Goal: Transaction & Acquisition: Purchase product/service

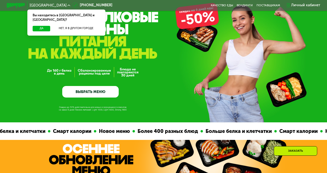
scroll to position [50, 0]
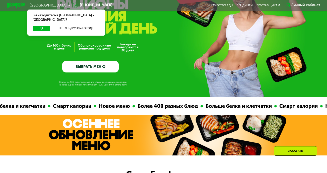
click at [99, 69] on link "ВЫБРАТЬ МЕНЮ" at bounding box center [90, 66] width 57 height 11
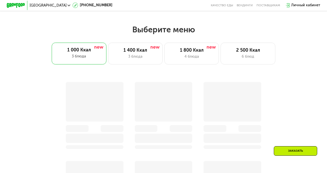
scroll to position [292, 0]
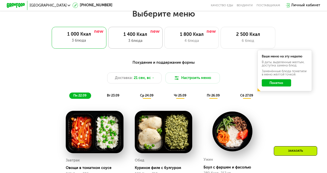
click at [150, 40] on div "3 блюда" at bounding box center [135, 41] width 45 height 6
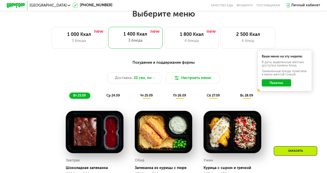
click at [280, 86] on button "Понятно" at bounding box center [276, 82] width 29 height 7
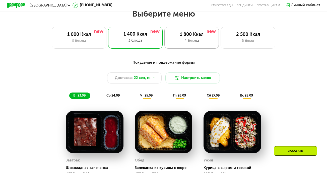
click at [192, 42] on div "4 блюда" at bounding box center [191, 41] width 45 height 6
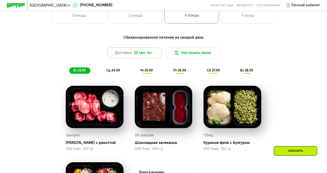
scroll to position [267, 0]
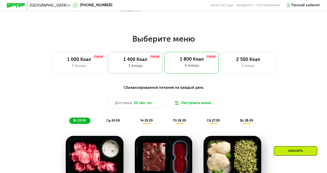
click at [154, 61] on div "1 400 Ккал" at bounding box center [135, 60] width 45 height 6
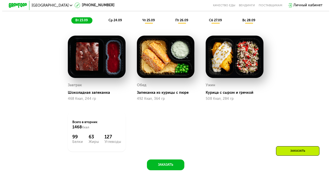
scroll to position [317, 0]
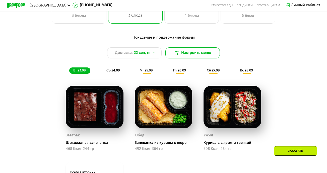
click at [184, 54] on button "Настроить меню" at bounding box center [192, 52] width 54 height 11
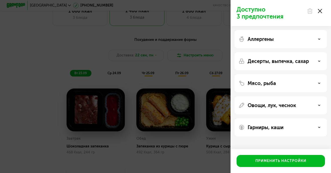
click at [299, 62] on p "Десерты, выпечка, сахар" at bounding box center [278, 61] width 61 height 6
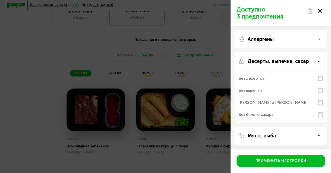
click at [284, 113] on div "Без белого сахара" at bounding box center [281, 115] width 84 height 12
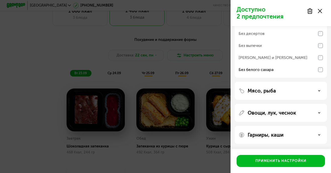
click at [284, 90] on div "Мясо, рыба" at bounding box center [281, 91] width 84 height 6
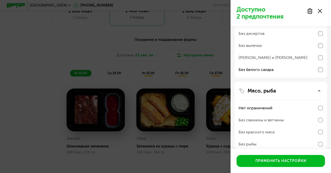
scroll to position [95, 0]
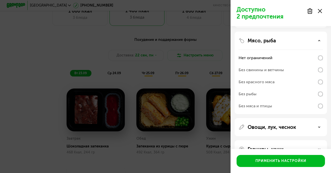
click at [279, 69] on div "Без свинины и ветчины" at bounding box center [261, 70] width 45 height 6
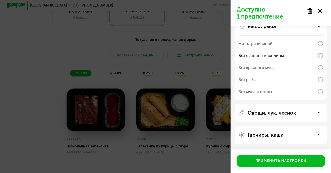
click at [282, 112] on p "Овощи, лук, чеснок" at bounding box center [272, 113] width 48 height 6
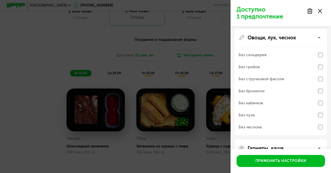
scroll to position [198, 0]
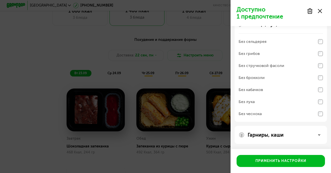
click at [279, 39] on div "Без сельдерея" at bounding box center [281, 42] width 84 height 12
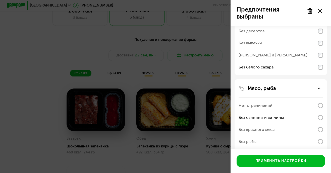
scroll to position [0, 0]
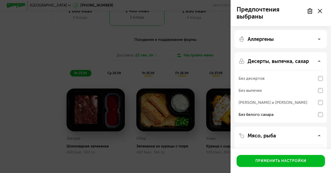
click at [276, 37] on div "Аллергены" at bounding box center [281, 39] width 84 height 6
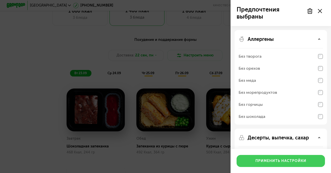
click at [285, 161] on div "Применить настройки" at bounding box center [280, 161] width 51 height 5
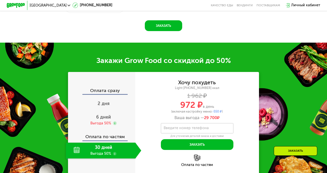
scroll to position [568, 0]
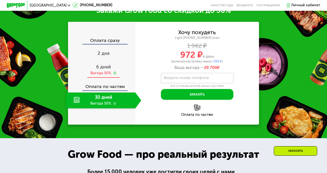
click at [100, 76] on div "6 дней Выгода 50%" at bounding box center [103, 70] width 75 height 16
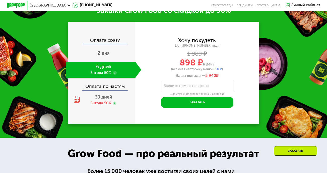
click at [102, 90] on div "Оплата по частям" at bounding box center [102, 85] width 67 height 11
click at [121, 90] on div "Оплата по частям" at bounding box center [102, 85] width 67 height 11
click at [110, 58] on div "2 дня" at bounding box center [103, 54] width 75 height 16
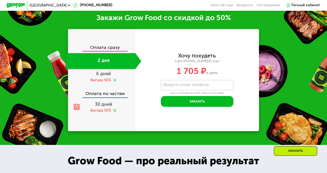
scroll to position [576, 0]
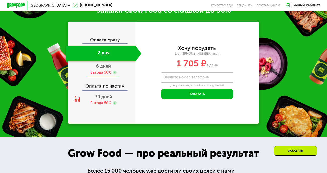
click at [101, 75] on div "Выгода 50%" at bounding box center [100, 72] width 21 height 5
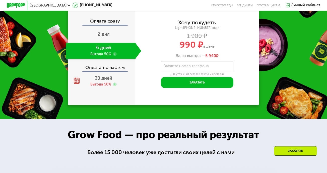
click at [103, 85] on div "Оплата сразу 2 дня 6 дней Выгода 50% Оплата по частям 30 дней Выгода 50%" at bounding box center [101, 54] width 67 height 70
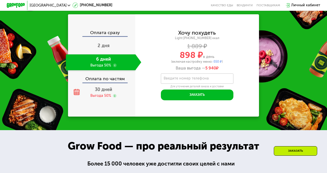
scroll to position [568, 0]
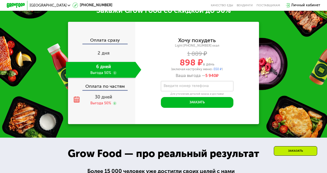
click at [105, 90] on div "Оплата по частям" at bounding box center [102, 85] width 67 height 11
click at [105, 100] on span "30 дней" at bounding box center [103, 97] width 17 height 6
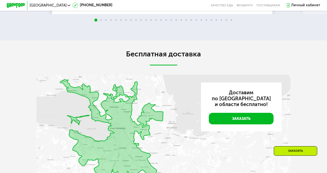
scroll to position [869, 0]
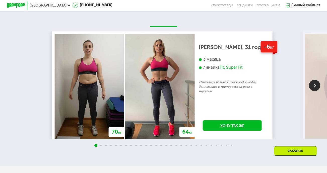
click at [313, 91] on img at bounding box center [314, 85] width 11 height 11
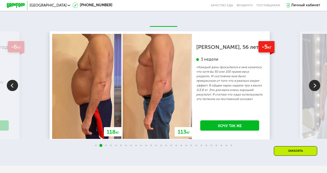
click at [313, 91] on img at bounding box center [314, 85] width 11 height 11
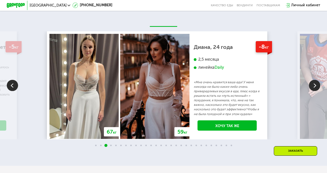
click at [313, 91] on img at bounding box center [314, 85] width 11 height 11
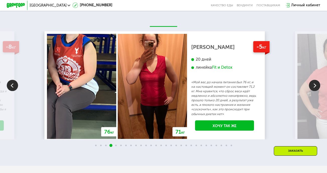
click at [313, 91] on img at bounding box center [314, 85] width 11 height 11
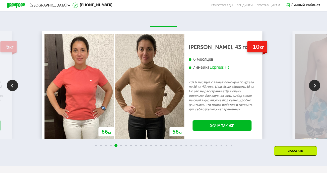
click at [313, 91] on img at bounding box center [314, 85] width 11 height 11
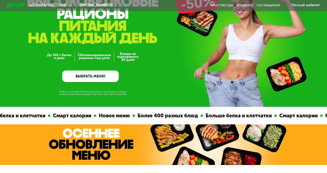
scroll to position [0, 0]
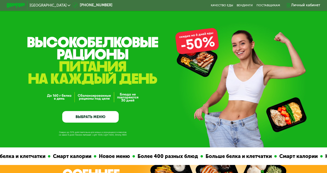
click at [103, 117] on link "ВЫБРАТЬ МЕНЮ" at bounding box center [90, 116] width 57 height 11
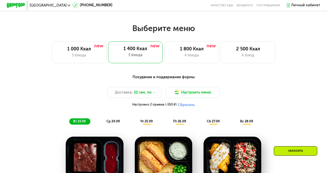
scroll to position [292, 0]
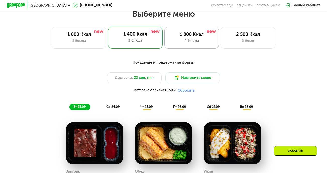
click at [195, 44] on div "4 блюда" at bounding box center [191, 41] width 45 height 6
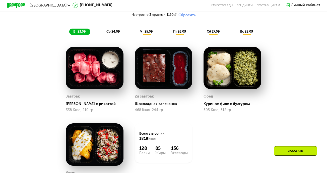
scroll to position [267, 0]
